Goal: Task Accomplishment & Management: Complete application form

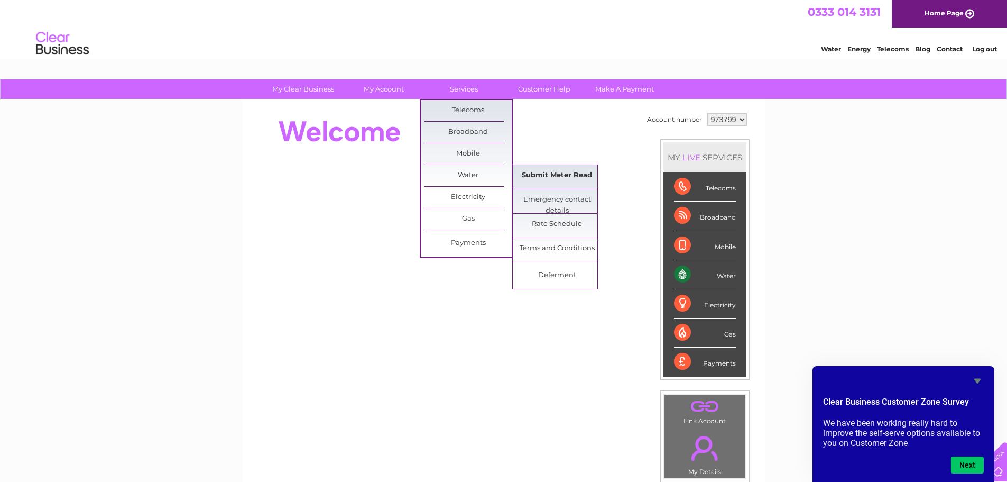
click at [541, 179] on link "Submit Meter Read" at bounding box center [556, 175] width 87 height 21
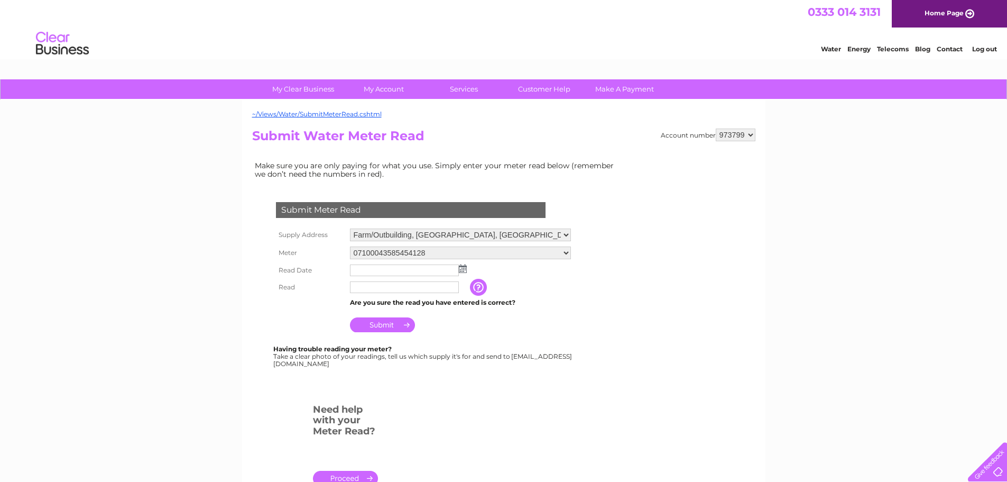
click at [503, 232] on select "Farm/Outbuilding, Conon Bridge, Dingwall, Ross Shire, IV7 8DN Torgorm Farm Hous…" at bounding box center [460, 234] width 221 height 13
select select "354143"
click at [350, 228] on select "Farm/Outbuilding, Conon Bridge, Dingwall, Ross Shire, IV7 8DN Torgorm Farm Hous…" at bounding box center [460, 235] width 221 height 14
click at [561, 283] on td "The reading you have just taken from your water meter. Our records indicate you…" at bounding box center [531, 288] width 85 height 17
click at [407, 271] on input "text" at bounding box center [404, 270] width 109 height 12
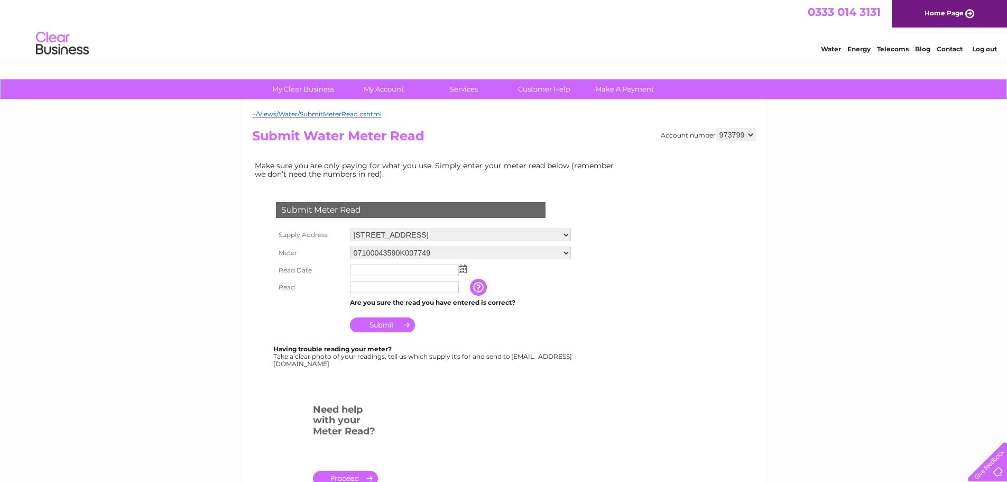
click at [468, 273] on td at bounding box center [460, 270] width 226 height 17
click at [464, 272] on img at bounding box center [463, 268] width 8 height 8
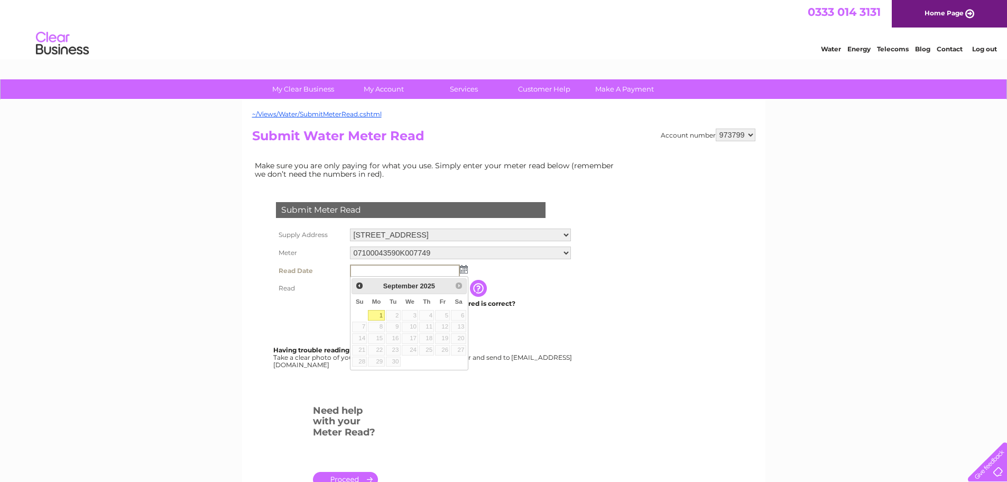
click at [370, 315] on link "1" at bounding box center [376, 315] width 16 height 11
type input "[DATE]"
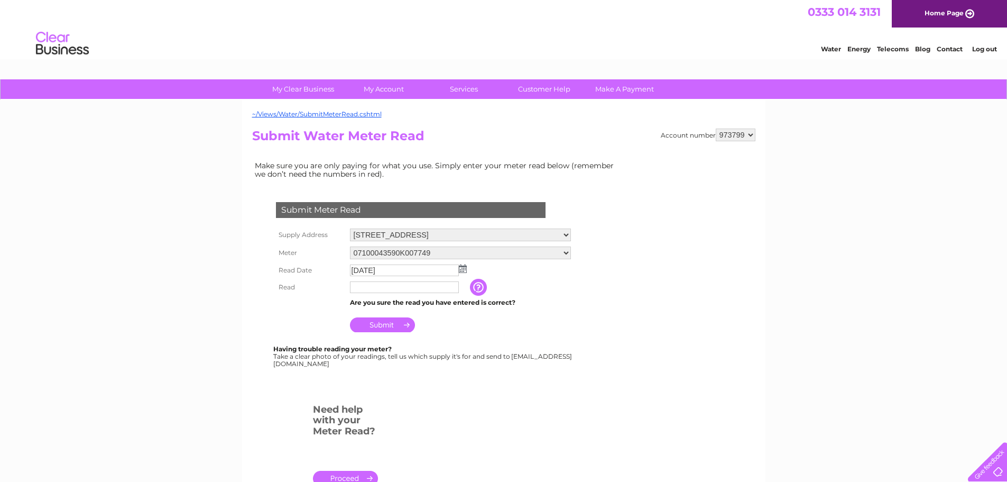
click at [383, 289] on input "text" at bounding box center [404, 287] width 109 height 12
type input "5383"
click at [491, 336] on div "Submit Meter Read Supply Address Farm/Outbuilding, Conon Bridge, Dingwall, Ross…" at bounding box center [412, 279] width 321 height 176
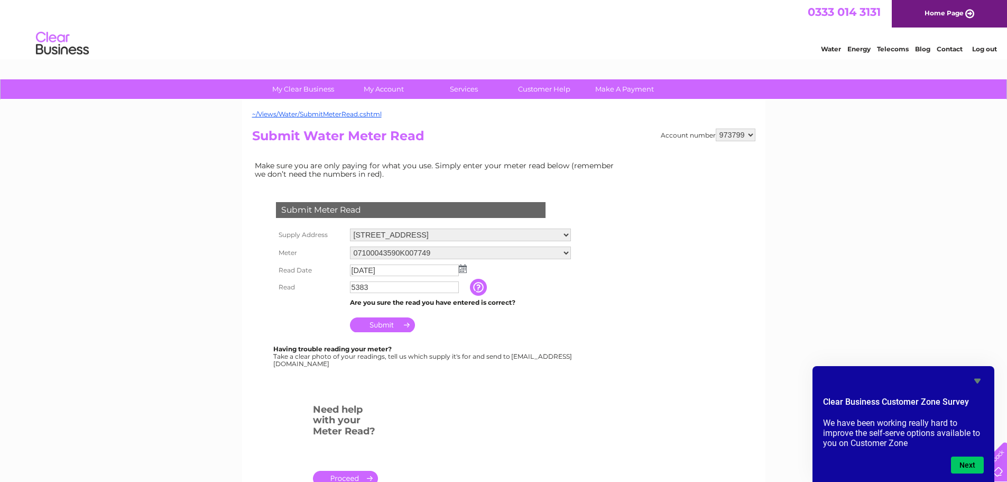
click at [363, 322] on input "Submit" at bounding box center [382, 324] width 65 height 15
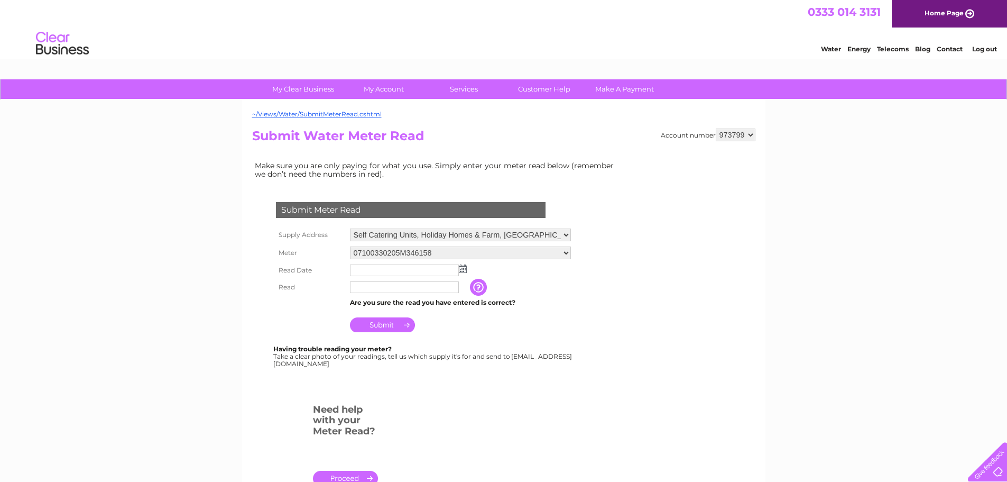
click at [464, 267] on img at bounding box center [463, 268] width 8 height 8
click at [372, 314] on link "1" at bounding box center [376, 315] width 16 height 11
type input "2025/09/01"
click at [381, 287] on input "text" at bounding box center [405, 287] width 110 height 13
type input "12438"
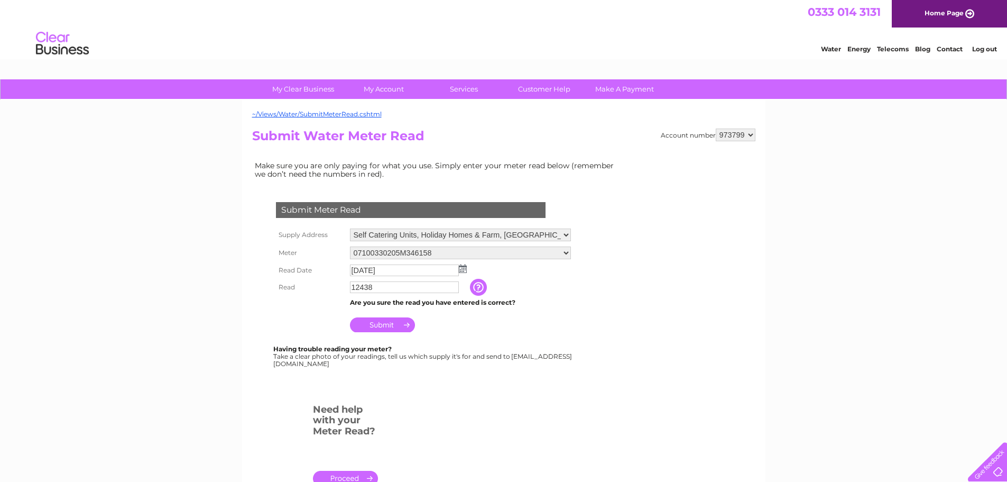
click at [540, 321] on td "Submit" at bounding box center [460, 321] width 226 height 25
click at [385, 329] on input "Submit" at bounding box center [382, 324] width 65 height 15
